Goal: Information Seeking & Learning: Learn about a topic

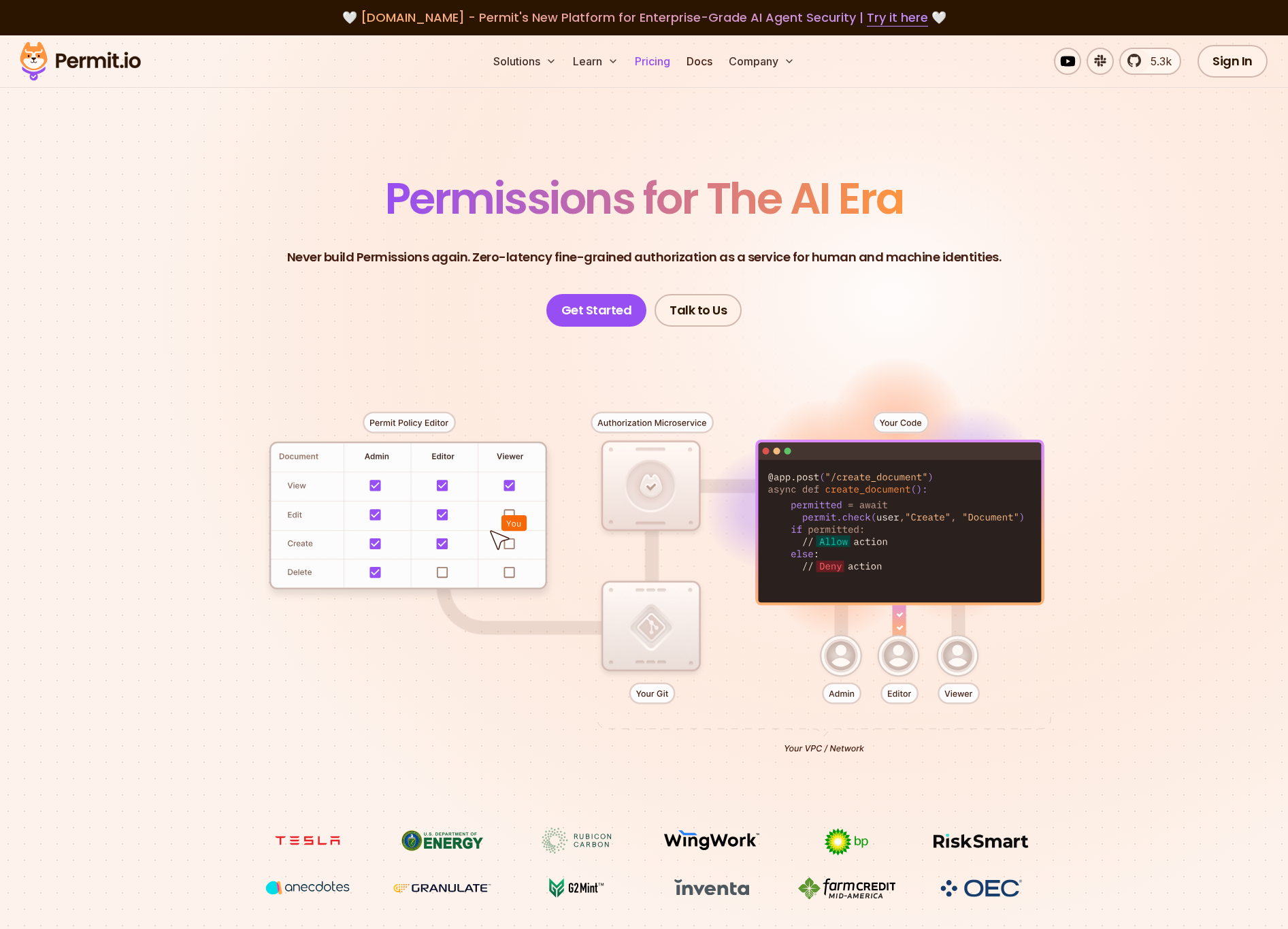
click at [662, 71] on link "Pricing" at bounding box center [652, 61] width 46 height 28
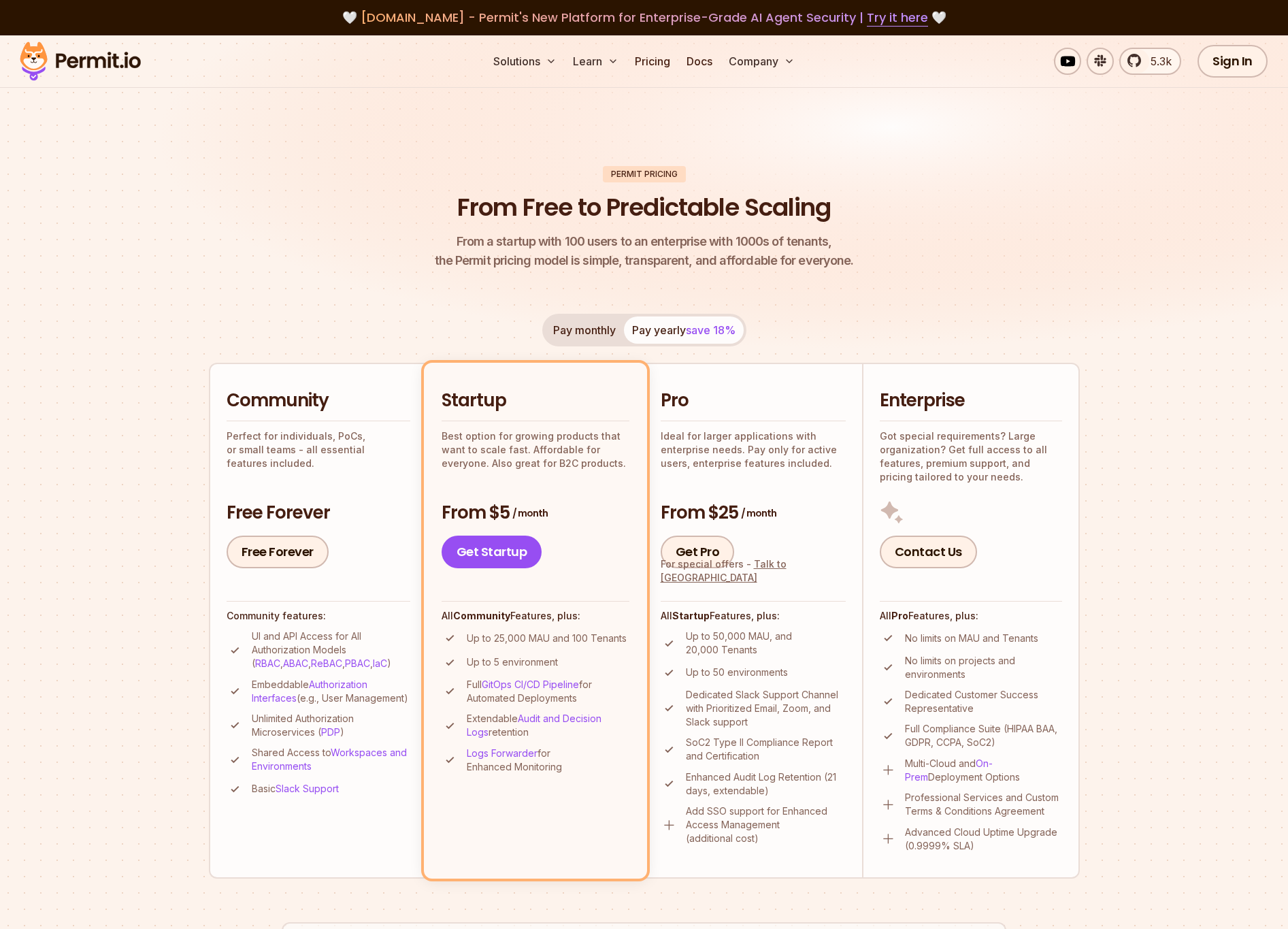
drag, startPoint x: 707, startPoint y: 641, endPoint x: 773, endPoint y: 672, distance: 72.9
click at [767, 670] on ul "Up to 50,000 MAU, and 20,000 Tenants Up to 50 environments Dedicated Slack Supp…" at bounding box center [753, 737] width 185 height 216
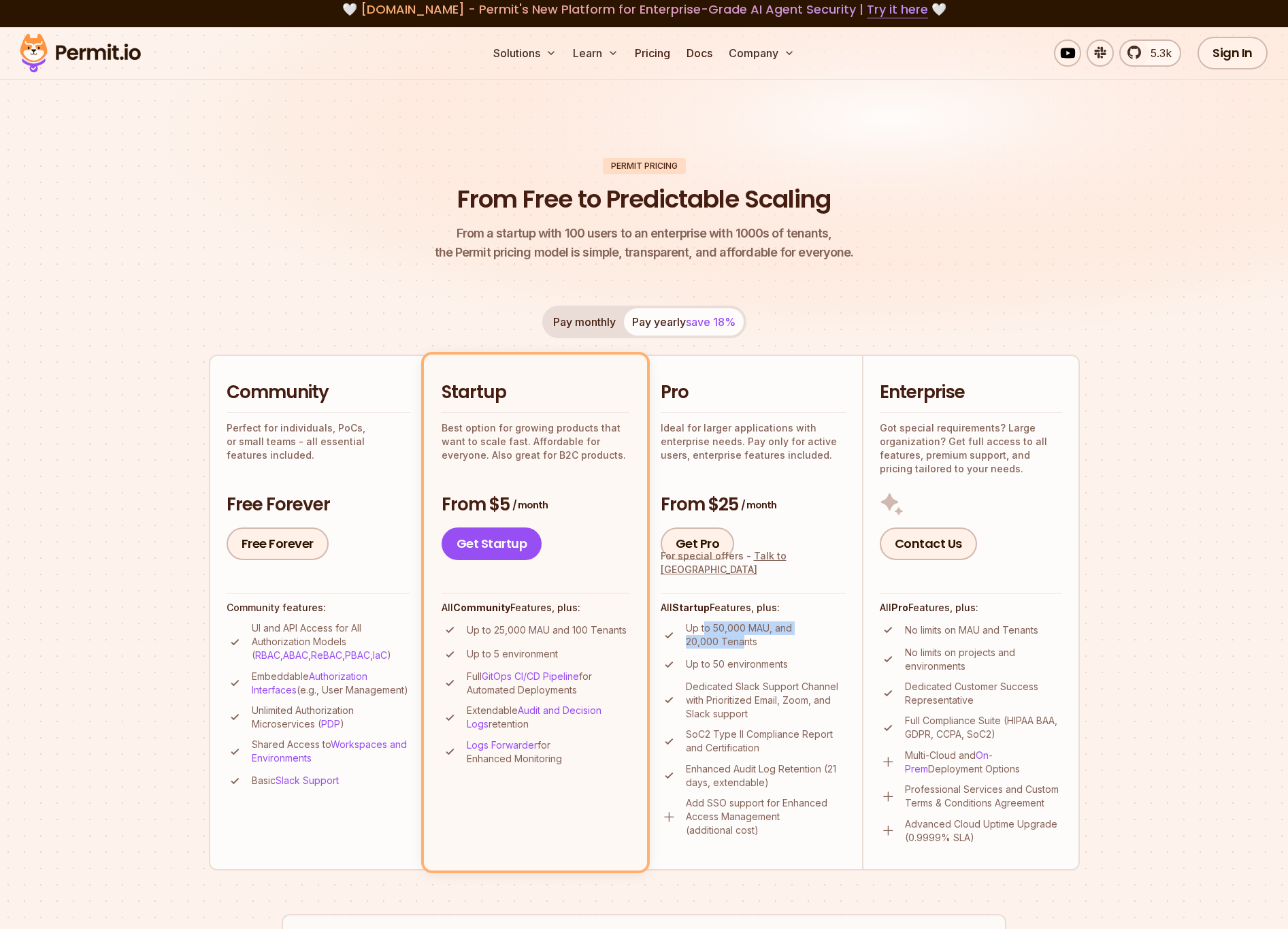
drag, startPoint x: 703, startPoint y: 631, endPoint x: 741, endPoint y: 648, distance: 41.6
click at [741, 648] on p "Up to 50,000 MAU, and 20,000 Tenants" at bounding box center [765, 635] width 160 height 28
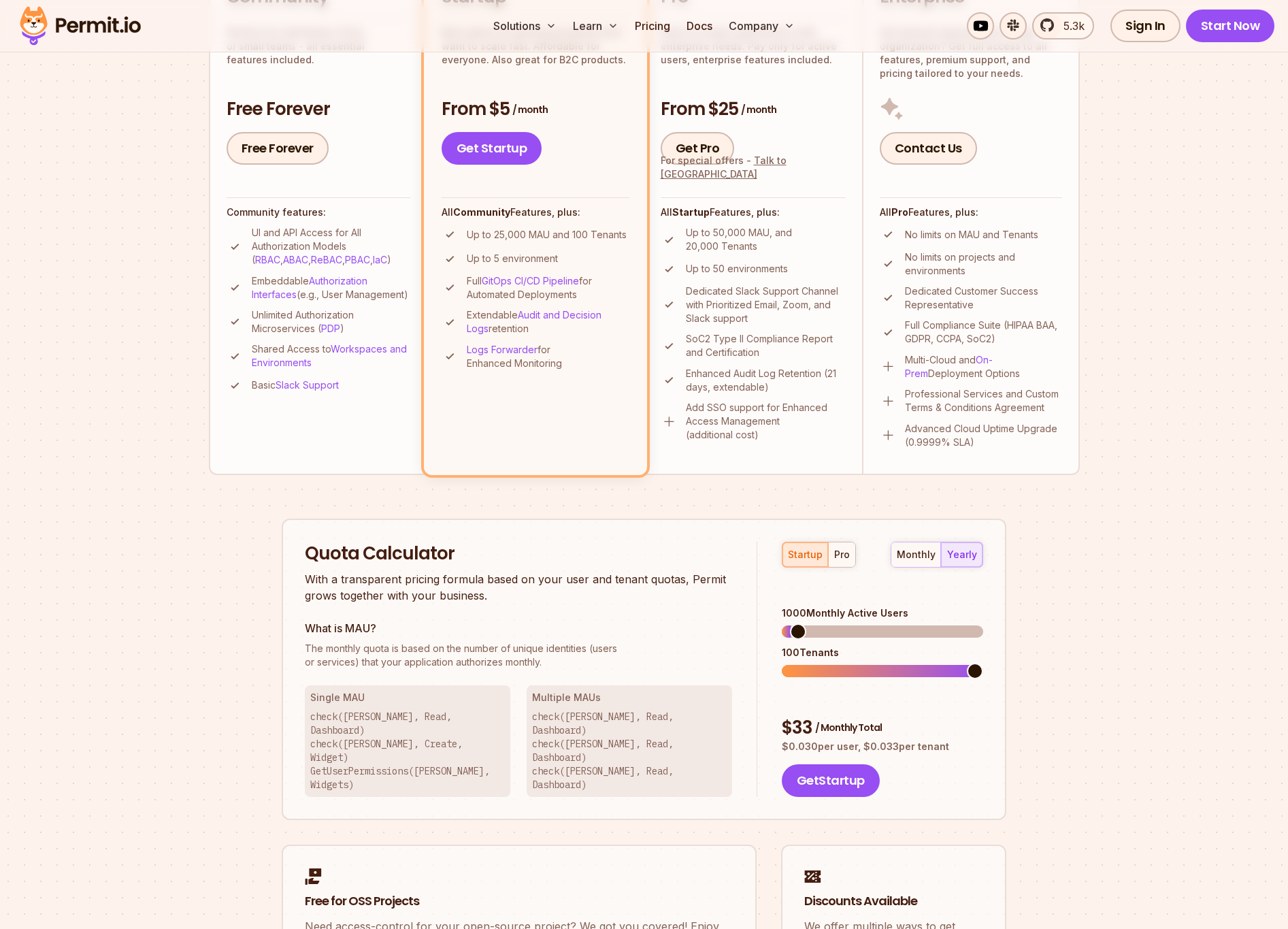
scroll to position [421, 0]
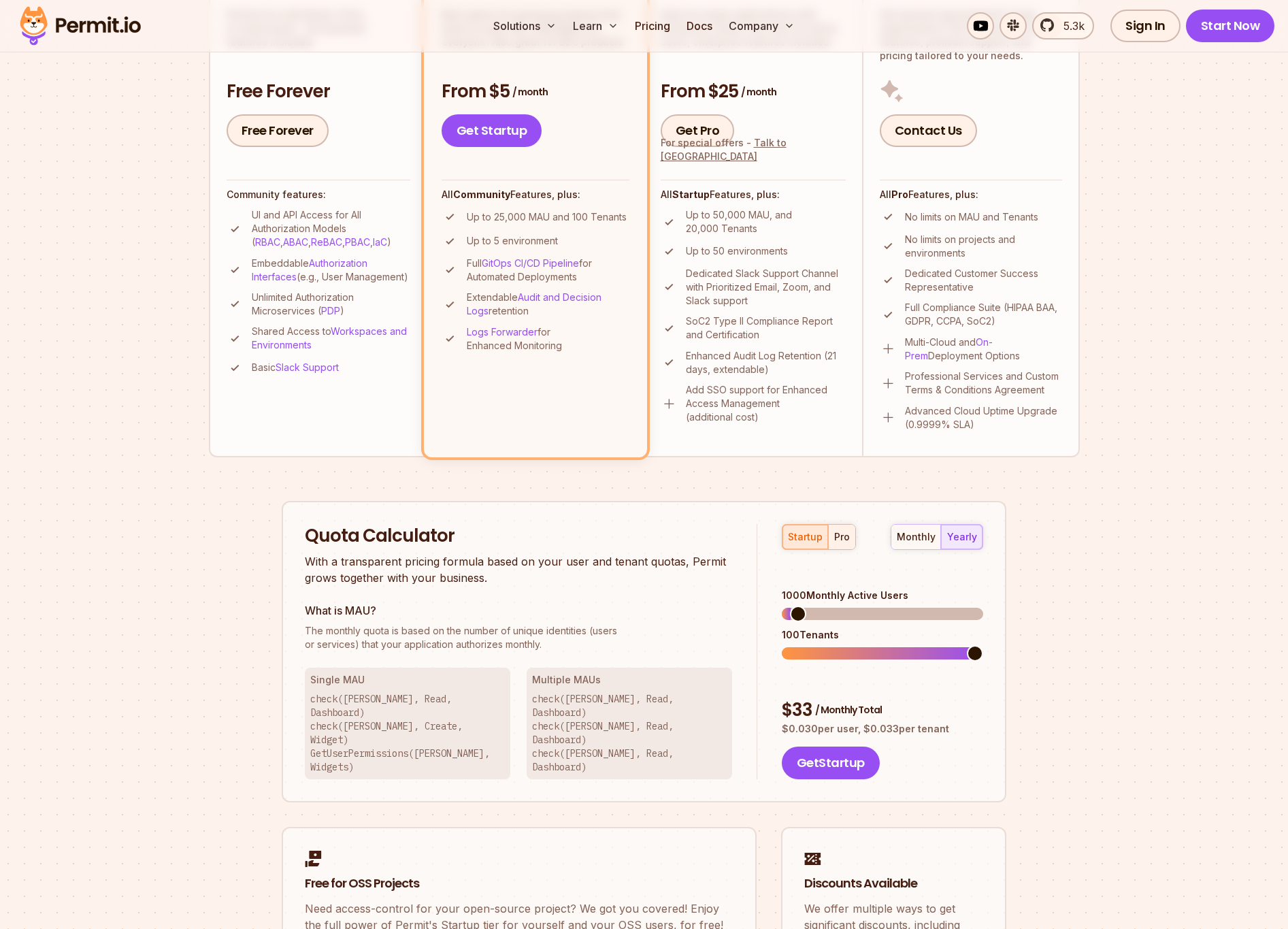
click at [849, 545] on button "pro" at bounding box center [842, 537] width 28 height 25
click at [783, 645] on span at bounding box center [791, 653] width 17 height 17
click at [784, 606] on span at bounding box center [792, 614] width 17 height 17
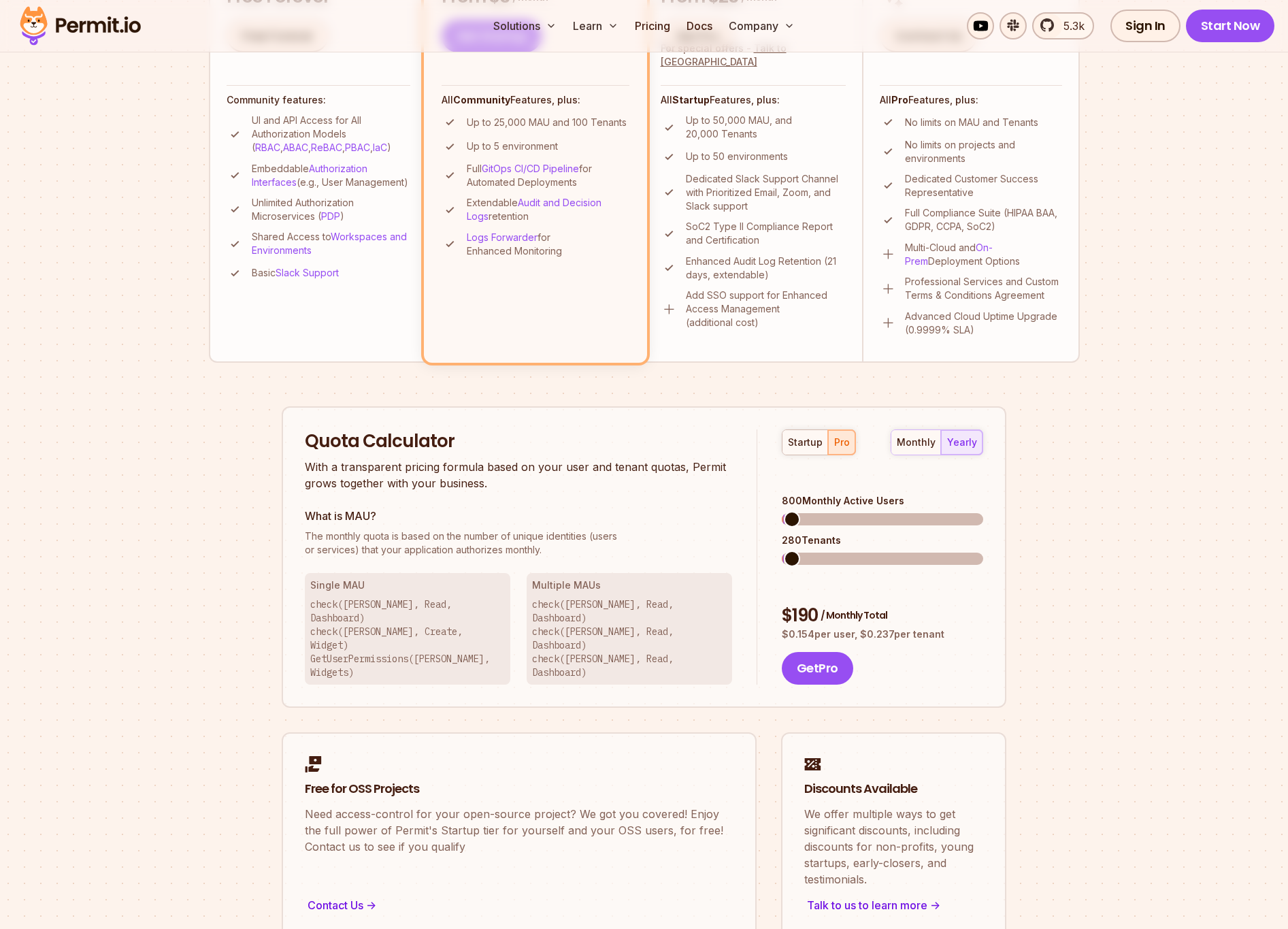
scroll to position [656, 0]
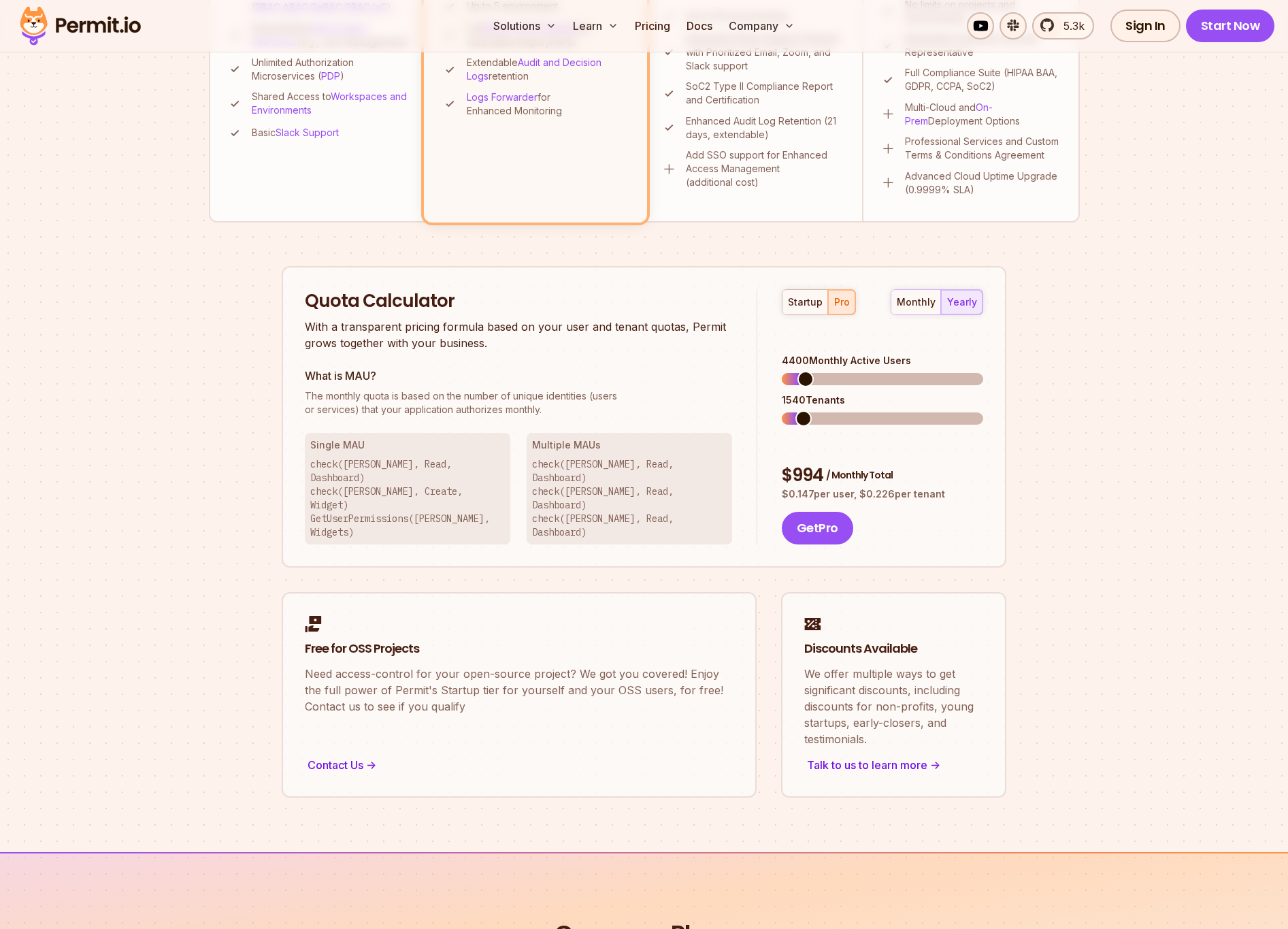
click at [799, 371] on span at bounding box center [806, 379] width 17 height 17
click at [822, 371] on span at bounding box center [815, 379] width 17 height 17
click at [787, 411] on span at bounding box center [794, 419] width 17 height 17
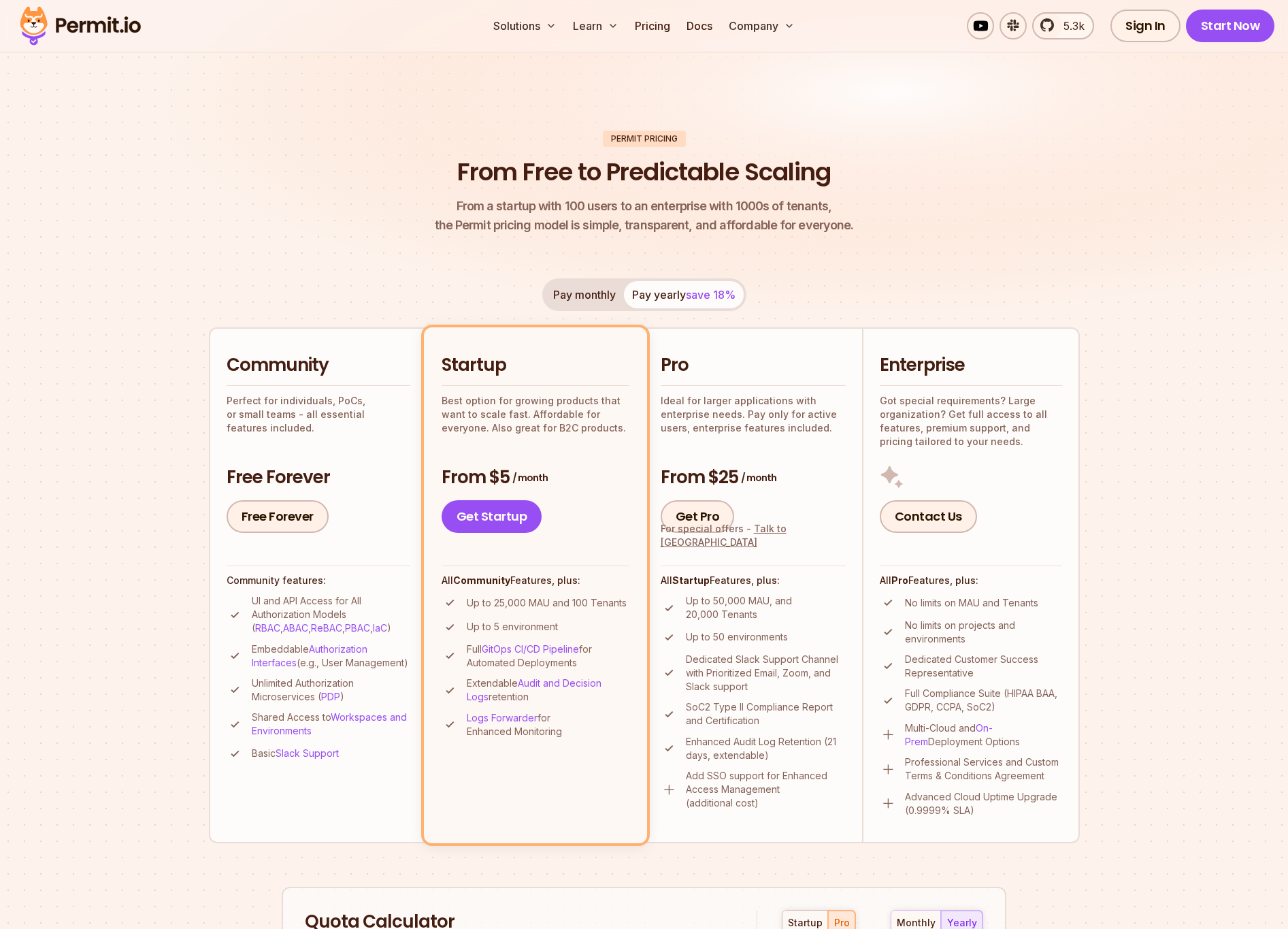
scroll to position [0, 0]
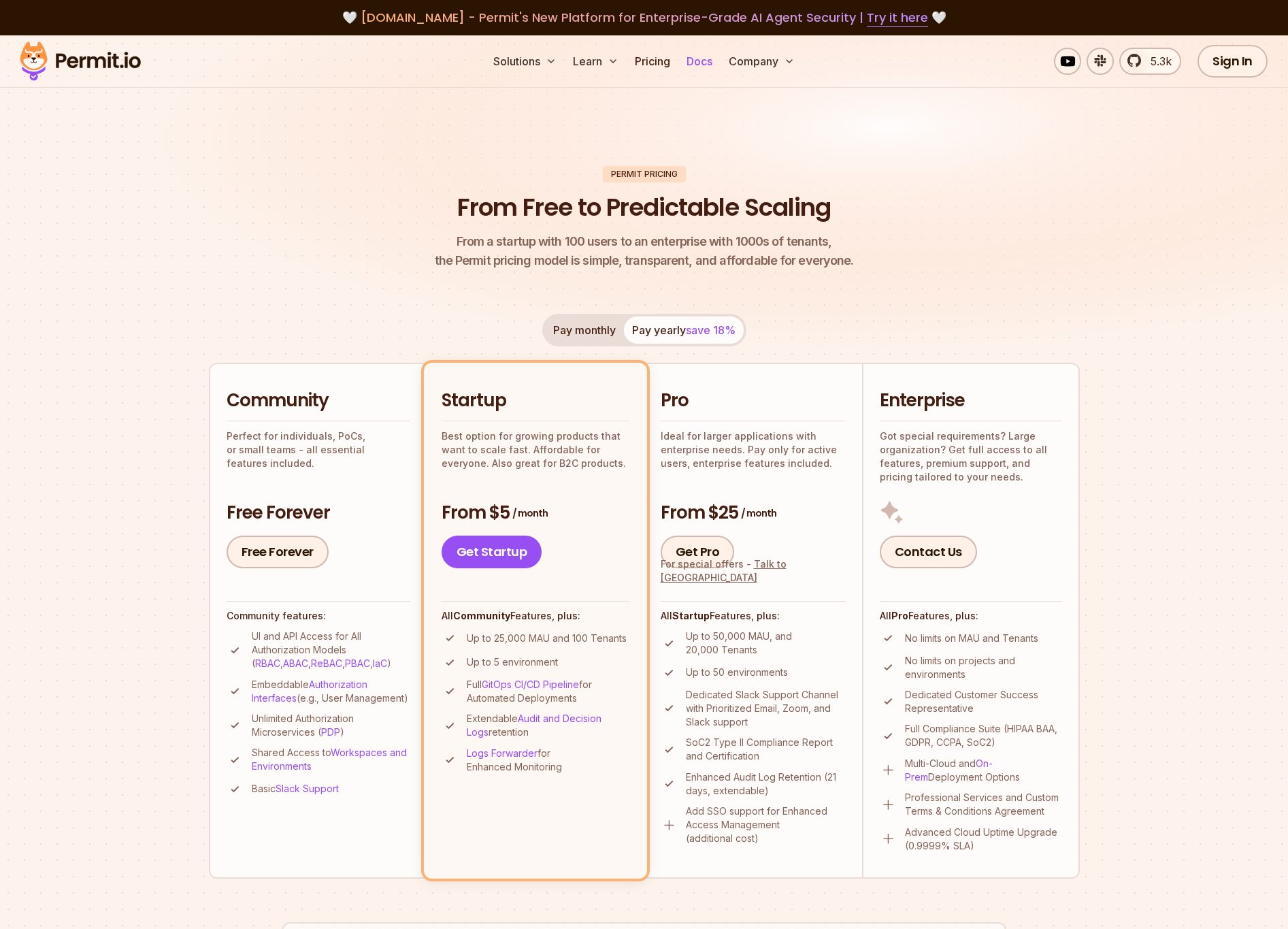
click at [699, 61] on link "Docs" at bounding box center [699, 61] width 36 height 28
